Goal: Task Accomplishment & Management: Complete application form

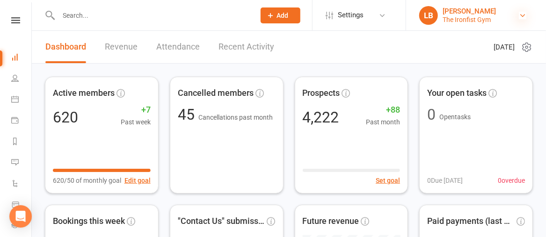
click at [521, 15] on icon at bounding box center [522, 15] width 7 height 7
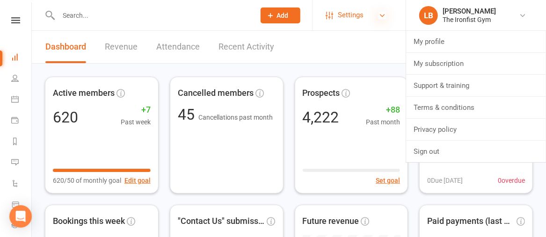
click at [385, 15] on icon at bounding box center [382, 15] width 7 height 7
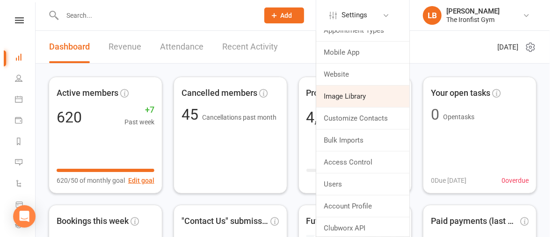
scroll to position [54, 0]
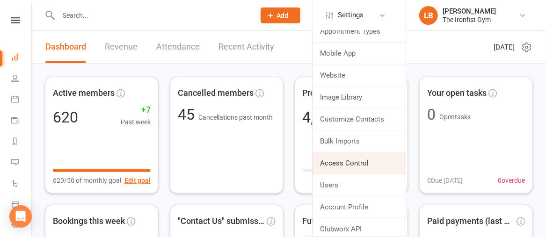
click at [360, 164] on link "Access Control" at bounding box center [359, 164] width 93 height 22
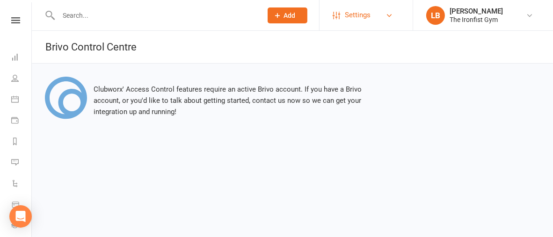
click at [378, 11] on link "Settings" at bounding box center [365, 15] width 65 height 21
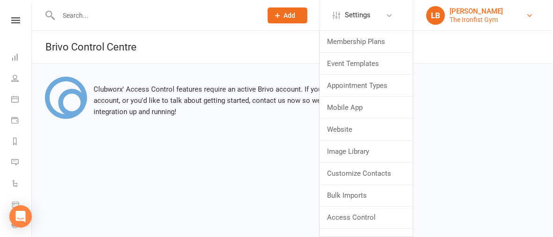
click at [497, 24] on link "LB Lianne Bell The Ironfist Gym" at bounding box center [483, 15] width 112 height 19
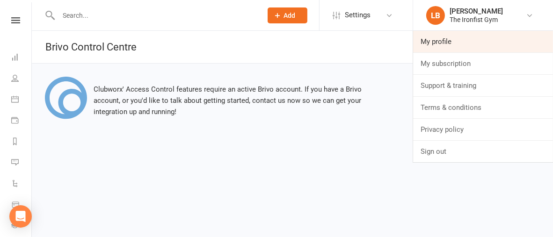
click at [470, 41] on link "My profile" at bounding box center [483, 42] width 140 height 22
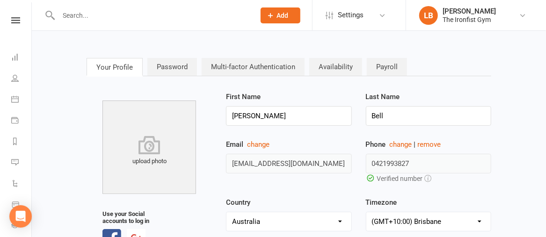
click at [391, 66] on link "Payroll" at bounding box center [387, 67] width 40 height 18
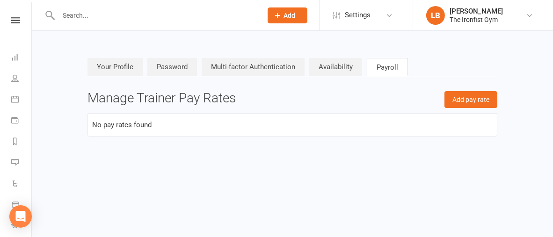
click at [129, 69] on link "Your Profile" at bounding box center [115, 67] width 55 height 18
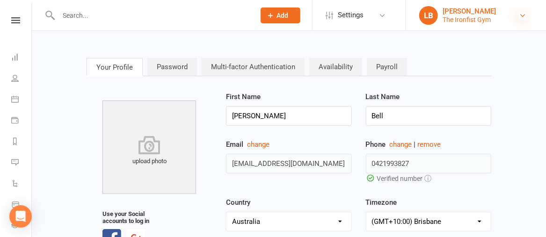
click at [523, 15] on icon at bounding box center [522, 15] width 7 height 7
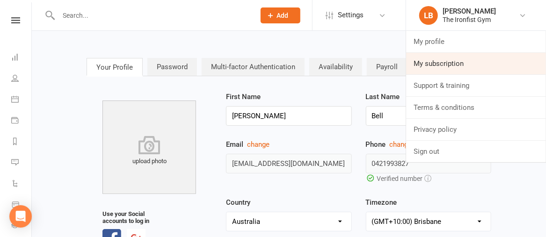
click at [447, 74] on link "My subscription" at bounding box center [476, 64] width 140 height 22
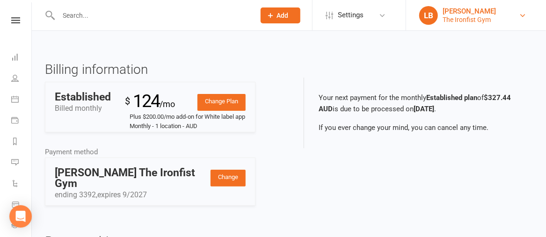
click at [511, 16] on link "LB Lianne Bell The Ironfist Gym" at bounding box center [475, 15] width 112 height 19
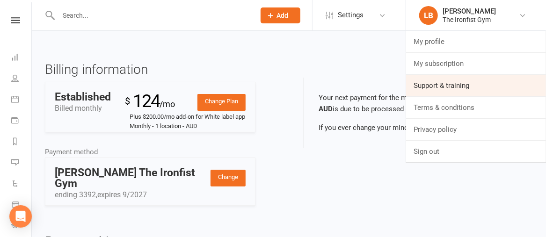
click at [481, 86] on link "Support & training" at bounding box center [476, 86] width 140 height 22
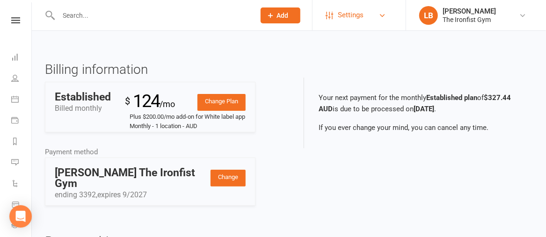
click at [358, 15] on span "Settings" at bounding box center [351, 15] width 26 height 21
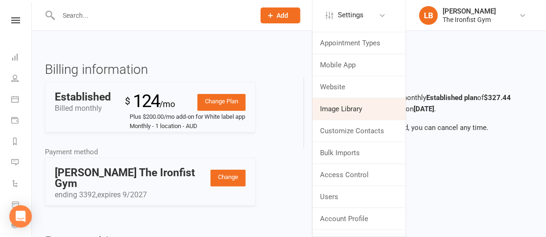
scroll to position [44, 0]
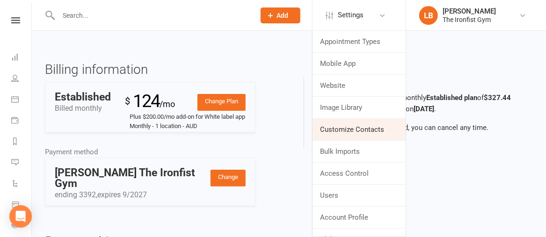
click at [348, 128] on link "Customize Contacts" at bounding box center [359, 130] width 93 height 22
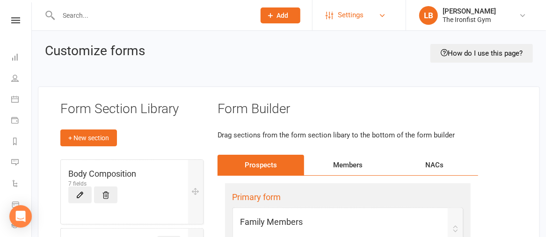
click at [355, 25] on span "Settings" at bounding box center [351, 15] width 26 height 21
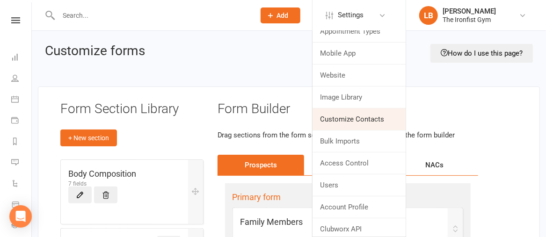
scroll to position [55, 0]
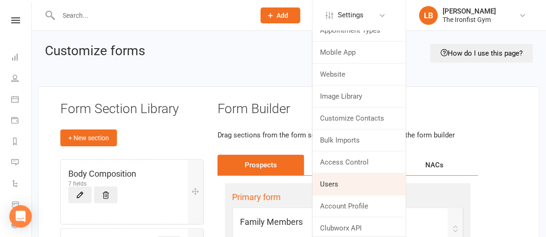
click at [338, 184] on link "Users" at bounding box center [359, 185] width 93 height 22
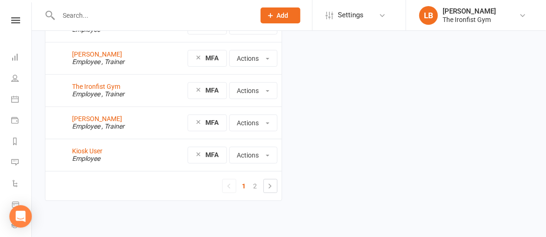
scroll to position [250, 0]
click at [269, 184] on icon at bounding box center [270, 187] width 7 height 7
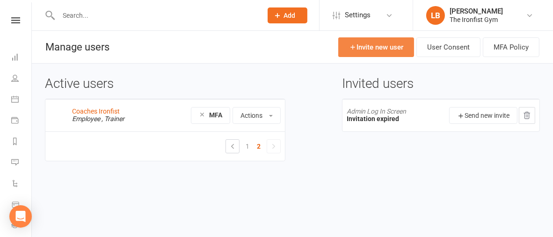
click at [402, 44] on link "Invite new user" at bounding box center [376, 47] width 76 height 20
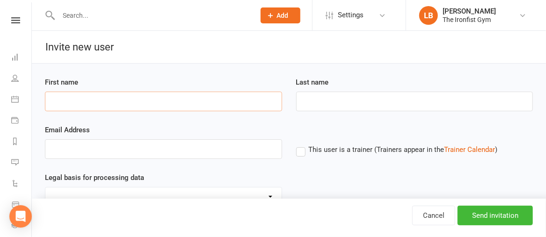
click at [243, 106] on input "First name" at bounding box center [163, 102] width 237 height 20
type input "[PERSON_NAME]"
type input "Alvix"
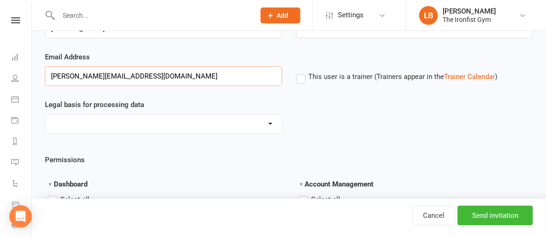
scroll to position [72, 0]
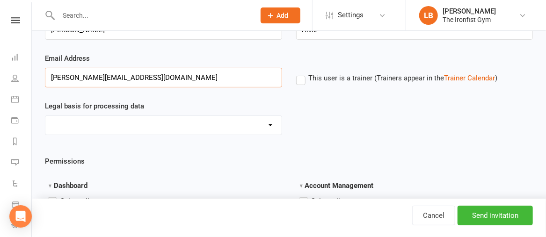
type input "fiona@acumencreative.com.au"
click at [243, 122] on select "Consent provided by contact Legitimate Interest - Existing Customer Legitimate …" at bounding box center [163, 125] width 236 height 19
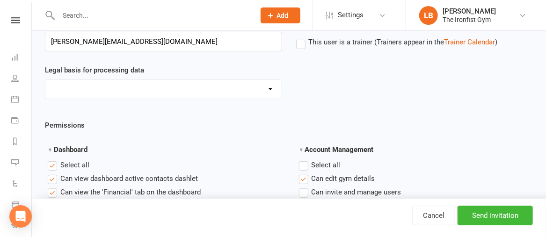
scroll to position [123, 0]
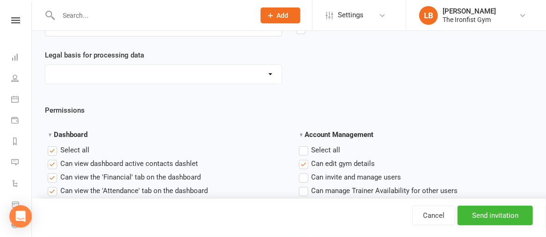
click at [243, 75] on select "Consent provided by contact Legitimate Interest - Existing Customer Legitimate …" at bounding box center [163, 74] width 236 height 19
click at [314, 77] on div "Legal basis for processing data Consent provided by contact Legitimate Interest…" at bounding box center [289, 67] width 502 height 35
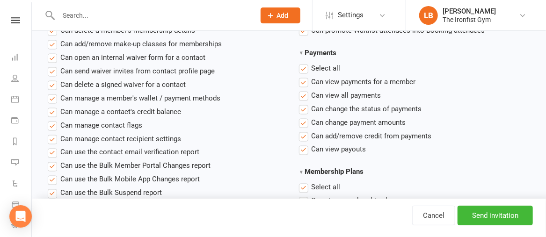
scroll to position [567, 0]
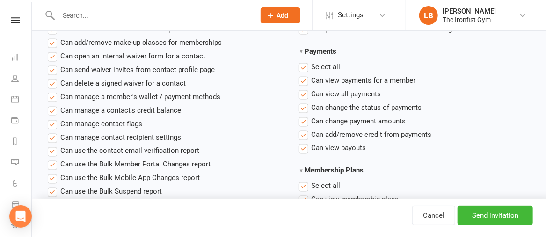
click at [302, 51] on strong "Payments" at bounding box center [318, 51] width 37 height 8
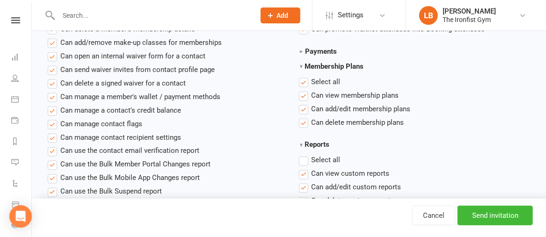
click at [302, 51] on strong "Payments" at bounding box center [318, 51] width 37 height 8
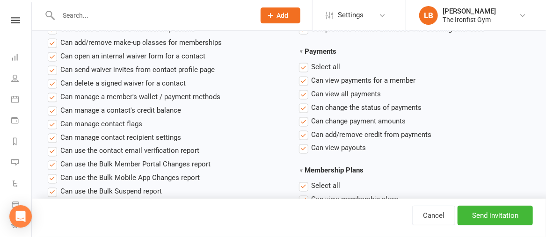
click at [302, 67] on label "Select all" at bounding box center [320, 66] width 42 height 11
click at [302, 61] on input "Payments" at bounding box center [302, 61] width 6 height 0
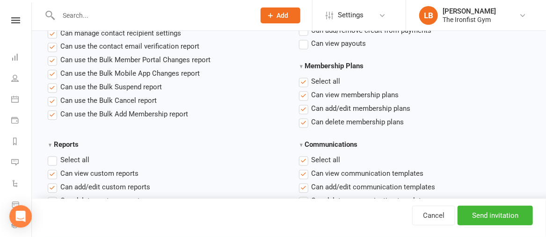
scroll to position [670, 0]
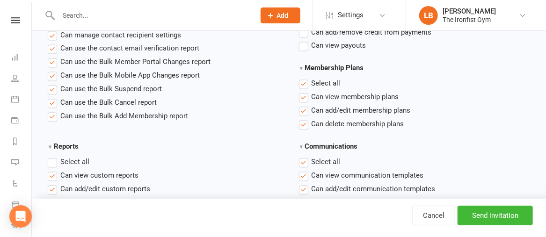
click at [303, 110] on label"] "Can add/edit membership plans" at bounding box center [355, 110] width 112 height 11
click at [303, 105] on input "Can add/edit membership plans" at bounding box center [302, 105] width 6 height 0
click at [303, 126] on label"] "Can delete membership plans" at bounding box center [351, 124] width 105 height 11
click at [303, 119] on input "Can delete membership plans" at bounding box center [302, 119] width 6 height 0
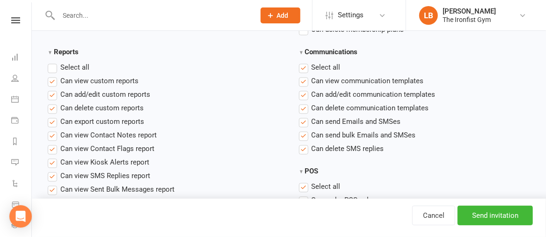
scroll to position [764, 0]
click at [303, 94] on label"] "Can add/edit communication templates" at bounding box center [367, 94] width 137 height 11
click at [303, 89] on input "Can add/edit communication templates" at bounding box center [302, 89] width 6 height 0
click at [302, 109] on label"] "Can delete communication templates" at bounding box center [364, 108] width 130 height 11
click at [302, 103] on input "Can delete communication templates" at bounding box center [302, 103] width 6 height 0
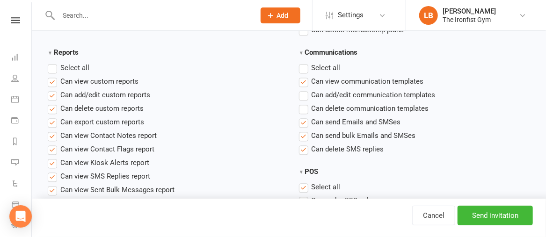
click at [303, 120] on label"] "Can send Emails and SMSes" at bounding box center [350, 122] width 102 height 11
click at [303, 117] on input "Can send Emails and SMSes" at bounding box center [302, 117] width 6 height 0
click at [303, 132] on label"] "Can send bulk Emails and SMSes" at bounding box center [357, 135] width 117 height 11
click at [303, 130] on input "Can send bulk Emails and SMSes" at bounding box center [302, 130] width 6 height 0
click at [304, 149] on label"] "Can delete SMS replies" at bounding box center [341, 149] width 85 height 11
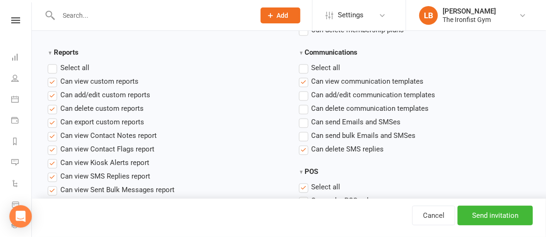
click at [304, 144] on input "Can delete SMS replies" at bounding box center [302, 144] width 6 height 0
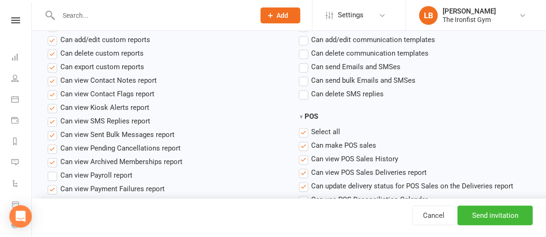
scroll to position [833, 0]
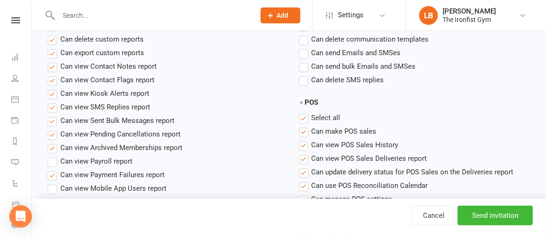
click at [303, 118] on label "Select all" at bounding box center [320, 117] width 42 height 11
click at [303, 112] on input "POS" at bounding box center [302, 112] width 6 height 0
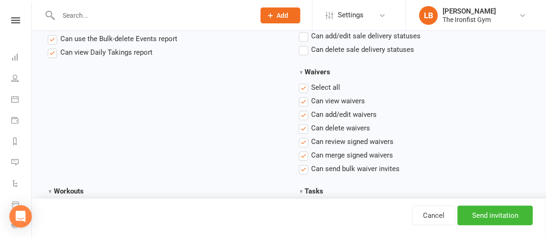
scroll to position [1064, 0]
click at [304, 128] on label"] "Can delete waivers" at bounding box center [335, 128] width 72 height 11
click at [304, 123] on input "Can delete waivers" at bounding box center [302, 123] width 6 height 0
click at [304, 141] on label"] "Can review signed waivers" at bounding box center [346, 142] width 95 height 11
click at [304, 137] on input "Can review signed waivers" at bounding box center [302, 137] width 6 height 0
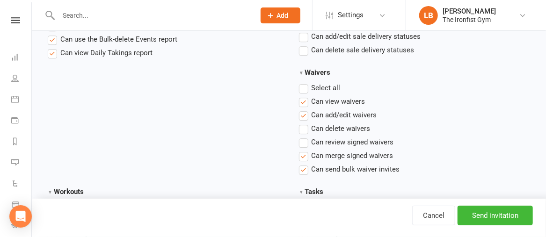
click at [304, 152] on label"] "Can merge signed waivers" at bounding box center [346, 155] width 95 height 11
click at [304, 150] on input "Can merge signed waivers" at bounding box center [302, 150] width 6 height 0
click at [304, 169] on label"] "Can send bulk waiver invites" at bounding box center [349, 169] width 101 height 11
click at [304, 164] on input "Can send bulk waiver invites" at bounding box center [302, 164] width 6 height 0
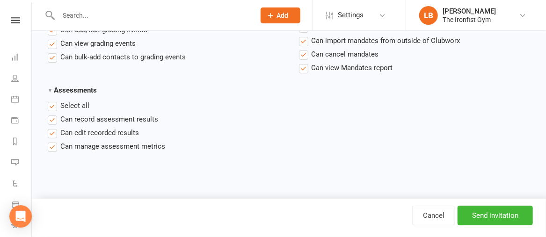
scroll to position [1521, 0]
click at [53, 109] on label "Select all" at bounding box center [69, 106] width 42 height 11
click at [53, 101] on input "Assessments" at bounding box center [51, 101] width 6 height 0
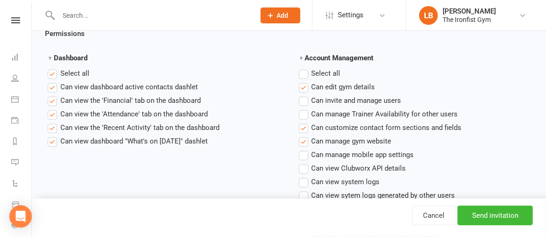
scroll to position [189, 0]
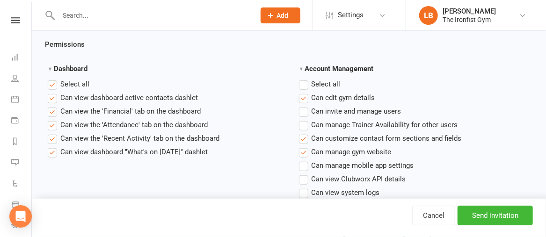
click at [53, 111] on label"] "Can view the 'Financial' tab on the dashboard" at bounding box center [124, 111] width 153 height 11
click at [53, 106] on input "Can view the 'Financial' tab on the dashboard" at bounding box center [51, 106] width 6 height 0
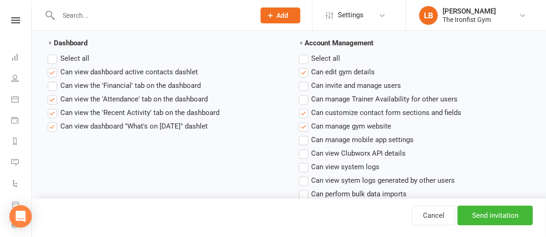
scroll to position [207, 0]
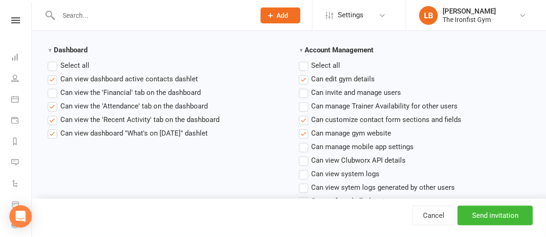
click at [302, 67] on label "Select all" at bounding box center [320, 65] width 42 height 11
click at [302, 60] on input "Account Management" at bounding box center [302, 60] width 6 height 0
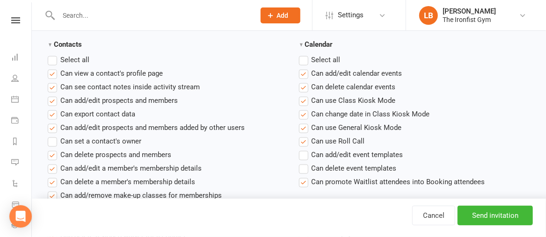
scroll to position [413, 0]
click at [304, 59] on label "Select all" at bounding box center [320, 60] width 42 height 11
click at [304, 55] on input "Calendar" at bounding box center [302, 55] width 6 height 0
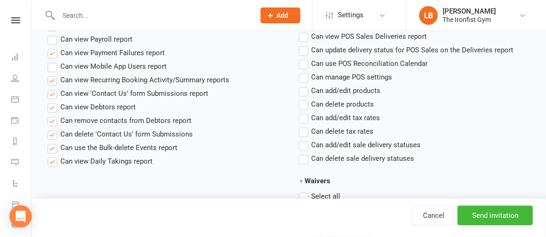
scroll to position [964, 0]
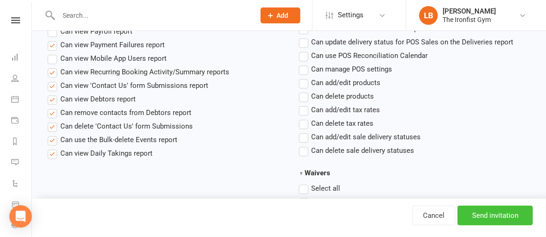
click at [502, 216] on input "Send invitation" at bounding box center [495, 216] width 75 height 20
